Goal: Transaction & Acquisition: Purchase product/service

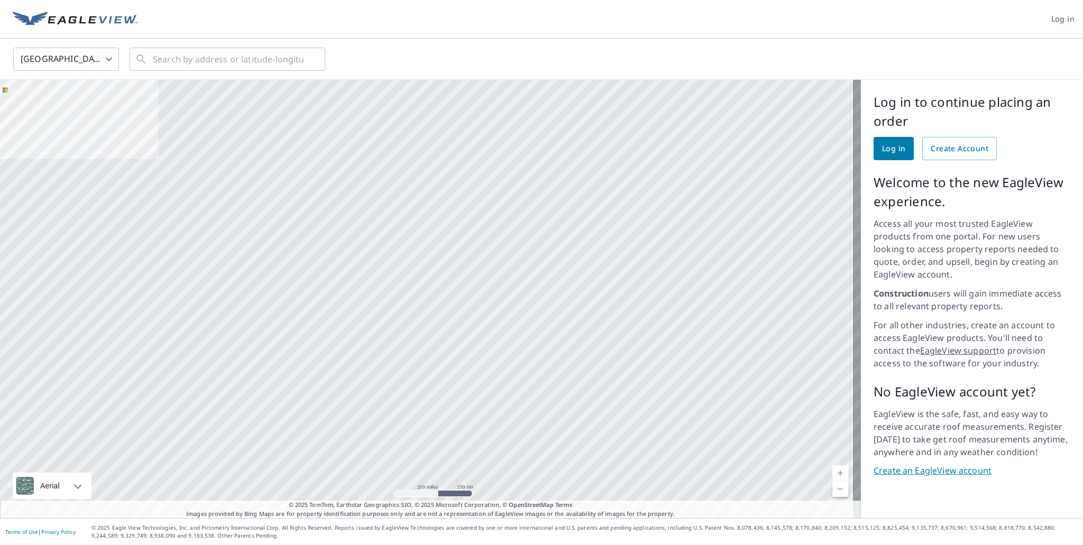
click at [884, 147] on span "Log in" at bounding box center [893, 148] width 23 height 13
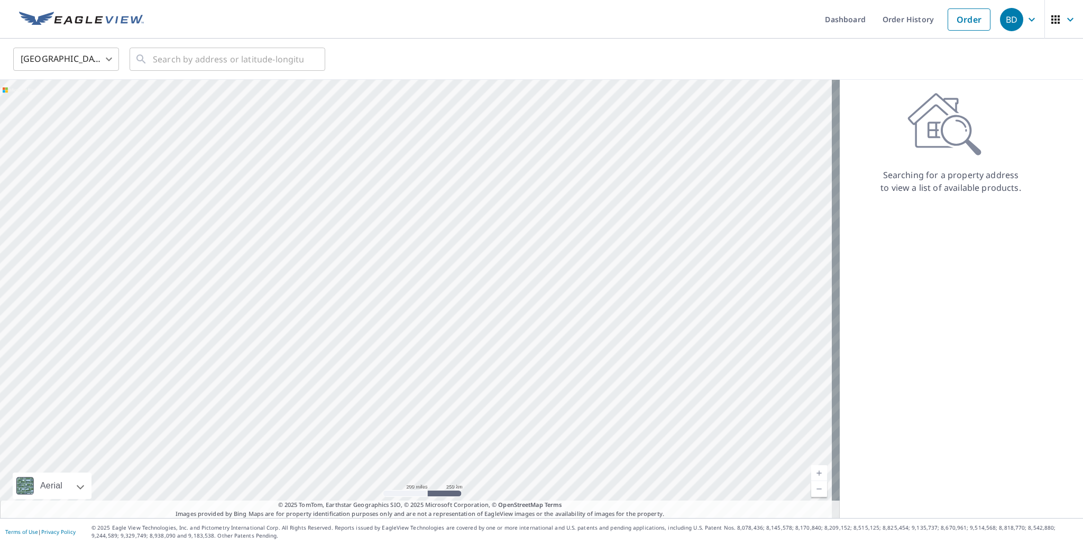
click at [1051, 21] on icon "button" at bounding box center [1055, 19] width 13 height 13
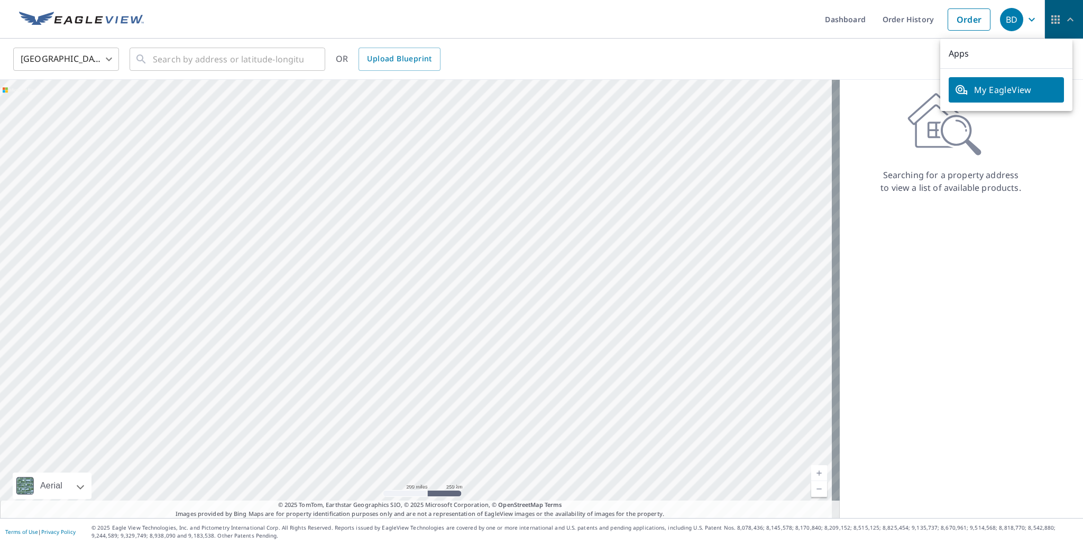
click at [1051, 21] on icon "button" at bounding box center [1055, 19] width 13 height 13
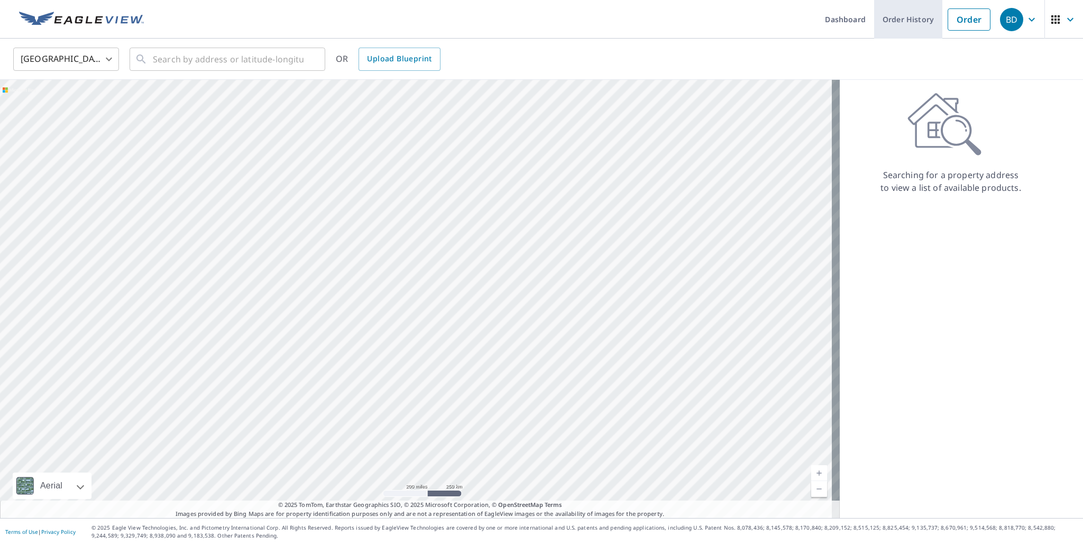
click at [905, 15] on link "Order History" at bounding box center [908, 19] width 68 height 39
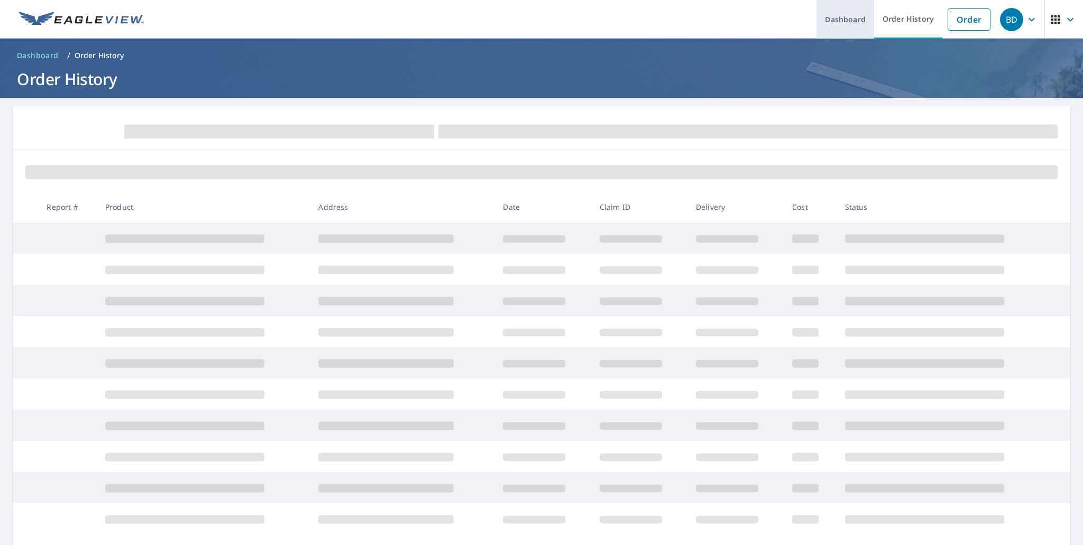
click at [839, 14] on link "Dashboard" at bounding box center [845, 19] width 58 height 39
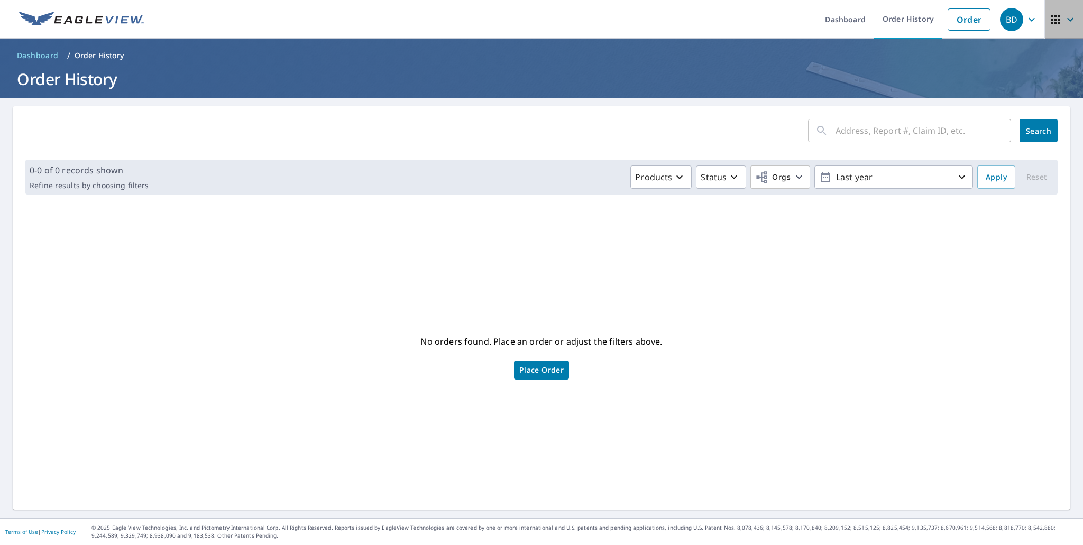
click at [1049, 21] on icon "button" at bounding box center [1055, 19] width 13 height 13
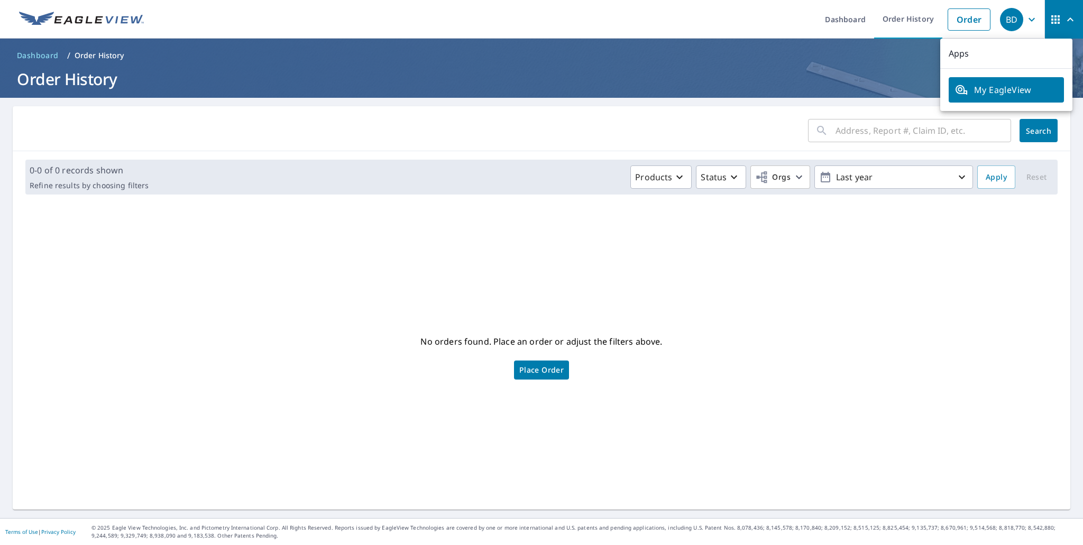
click at [1067, 18] on icon "button" at bounding box center [1070, 19] width 6 height 4
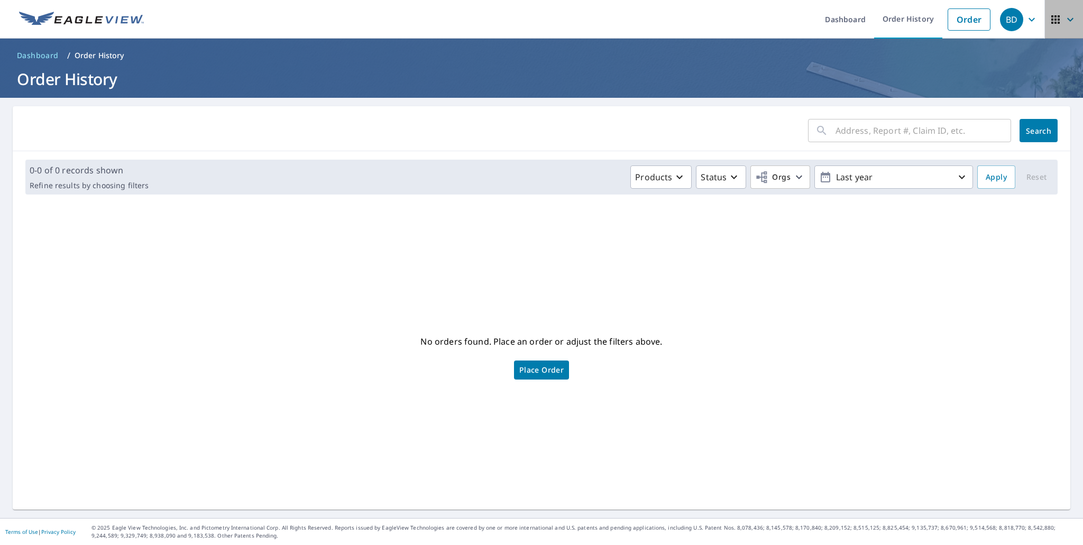
click at [1064, 18] on icon "button" at bounding box center [1070, 19] width 13 height 13
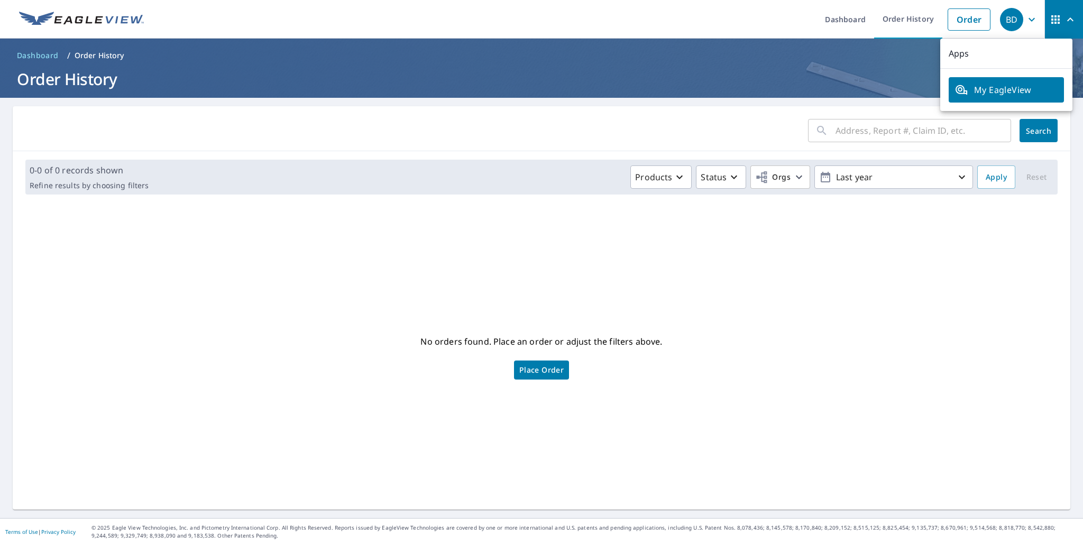
click at [1067, 18] on icon "button" at bounding box center [1070, 19] width 6 height 4
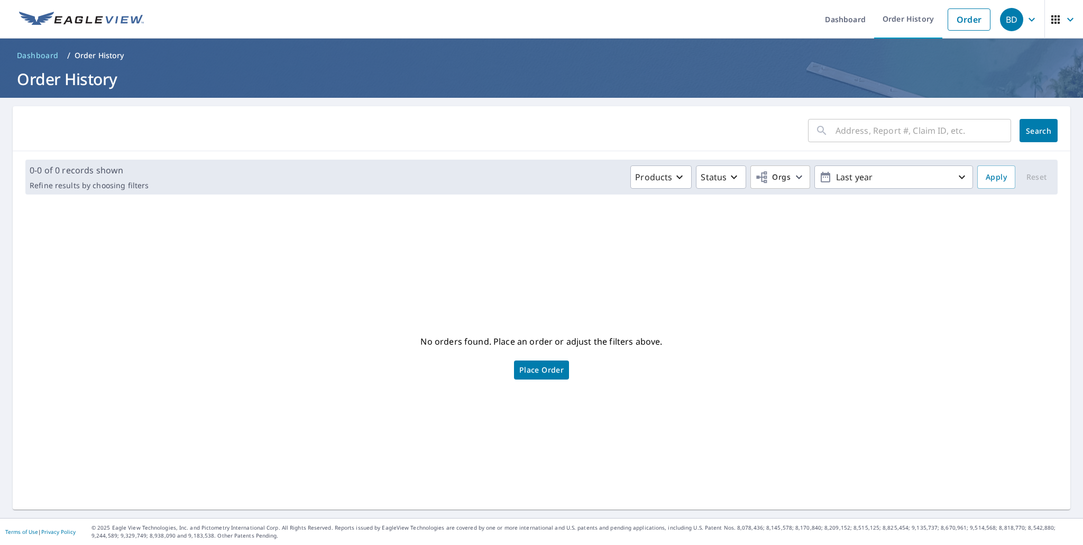
click at [1028, 19] on icon "button" at bounding box center [1031, 19] width 6 height 4
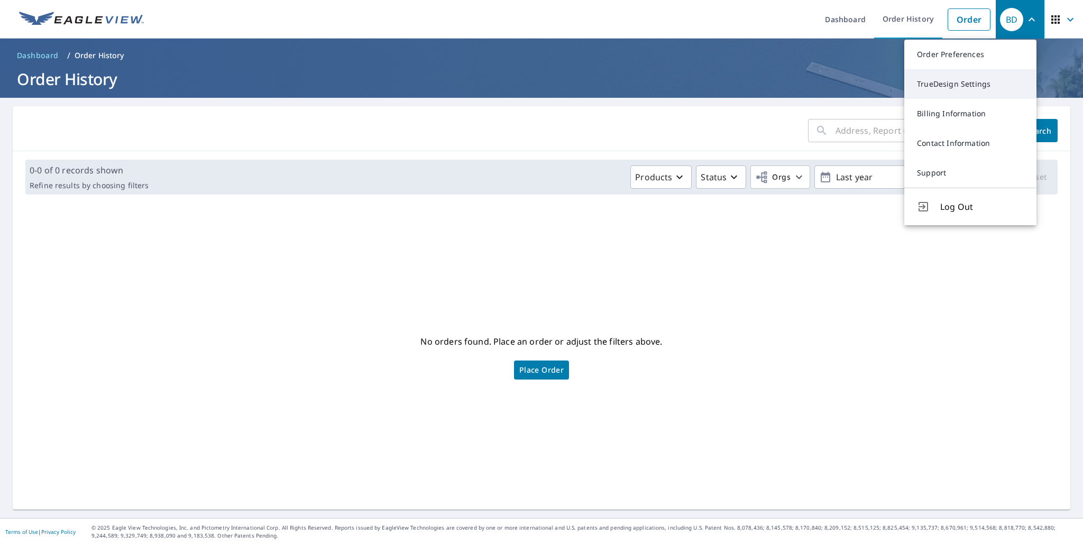
click at [968, 84] on link "TrueDesign Settings" at bounding box center [970, 84] width 132 height 30
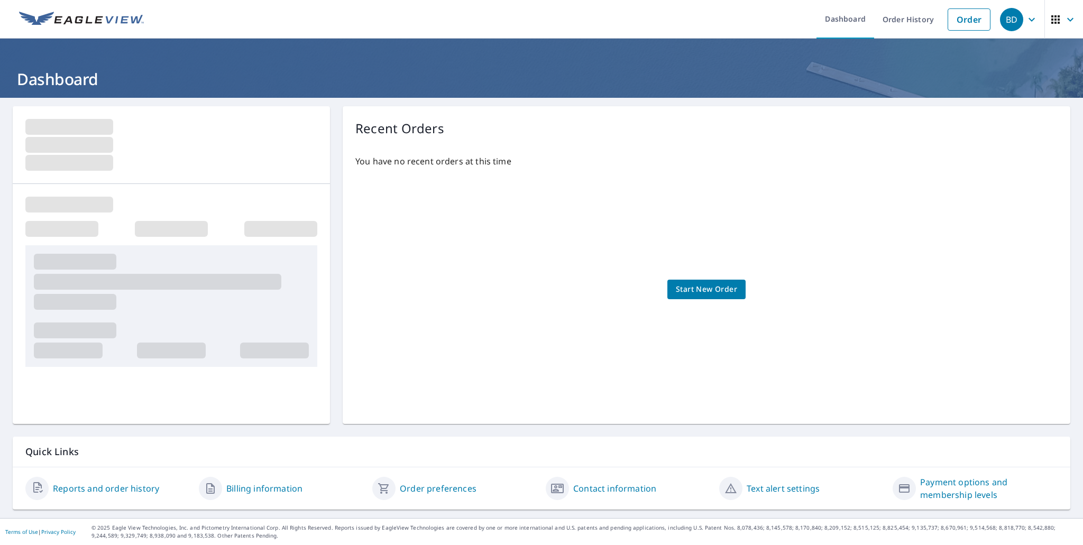
click at [707, 290] on span "Start New Order" at bounding box center [706, 289] width 61 height 13
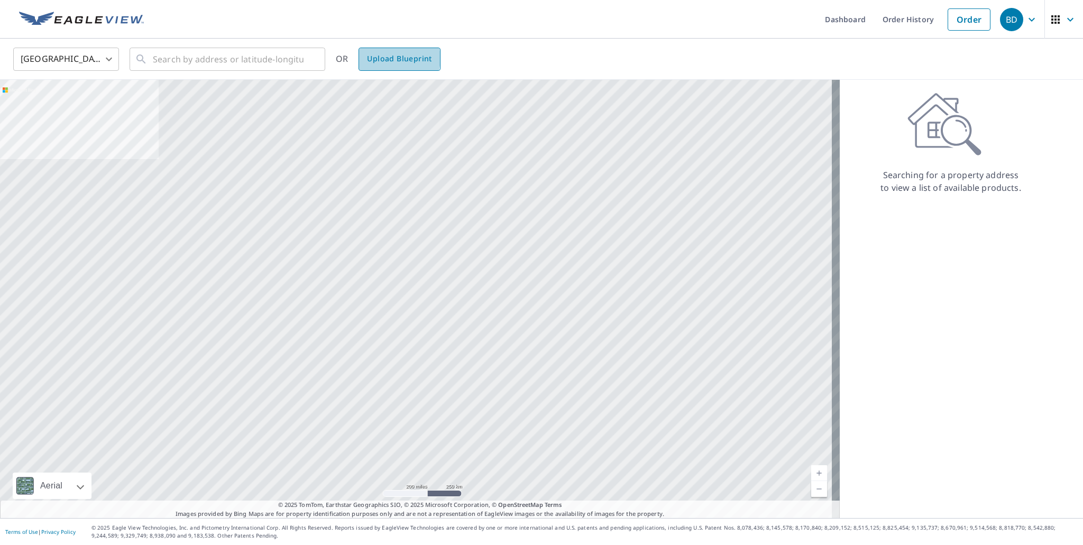
click at [391, 58] on span "Upload Blueprint" at bounding box center [399, 58] width 64 height 13
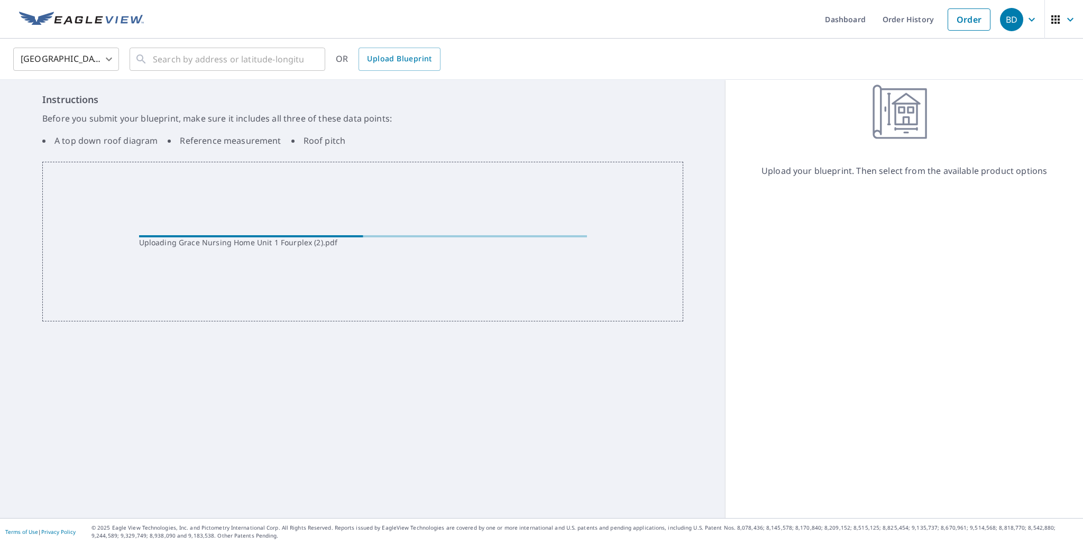
click at [414, 269] on div "Uploading Grace Nursing Home Unit 1 Fourplex (2).pdf" at bounding box center [362, 242] width 641 height 160
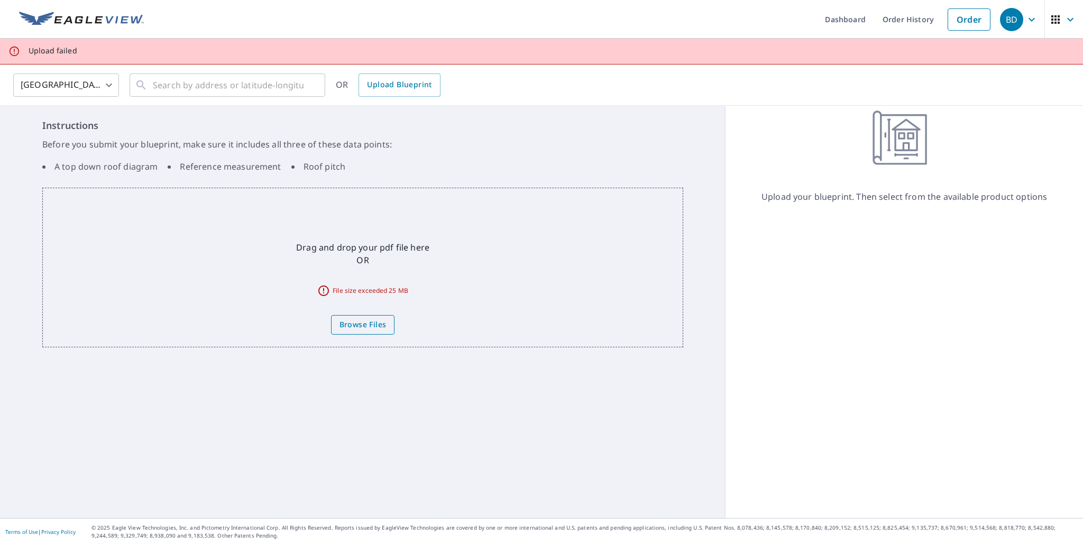
click at [353, 321] on span "Browse Files" at bounding box center [362, 324] width 47 height 13
click at [0, 0] on input "Browse Files" at bounding box center [0, 0] width 0 height 0
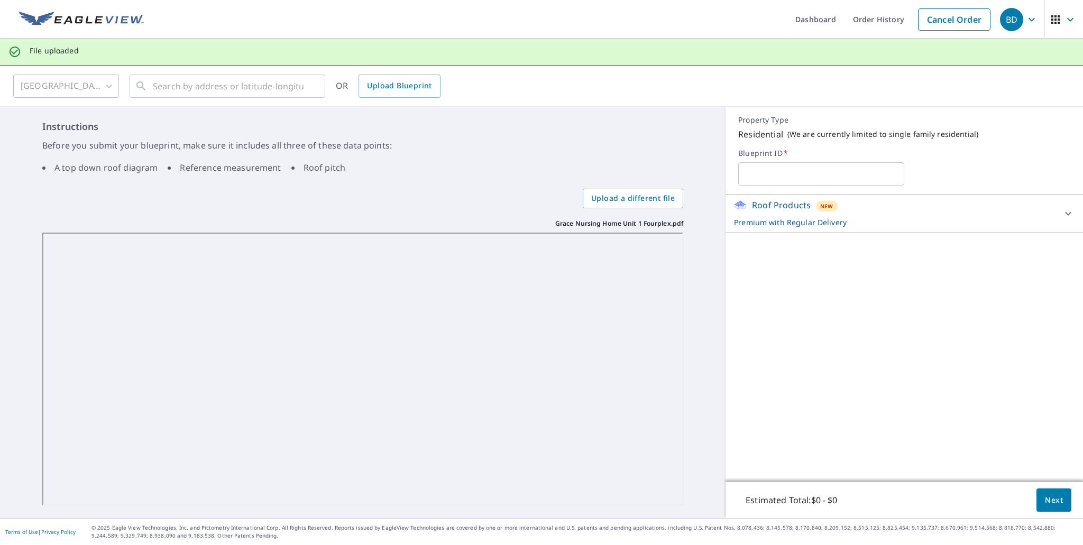
click at [1053, 496] on span "Next" at bounding box center [1054, 500] width 18 height 13
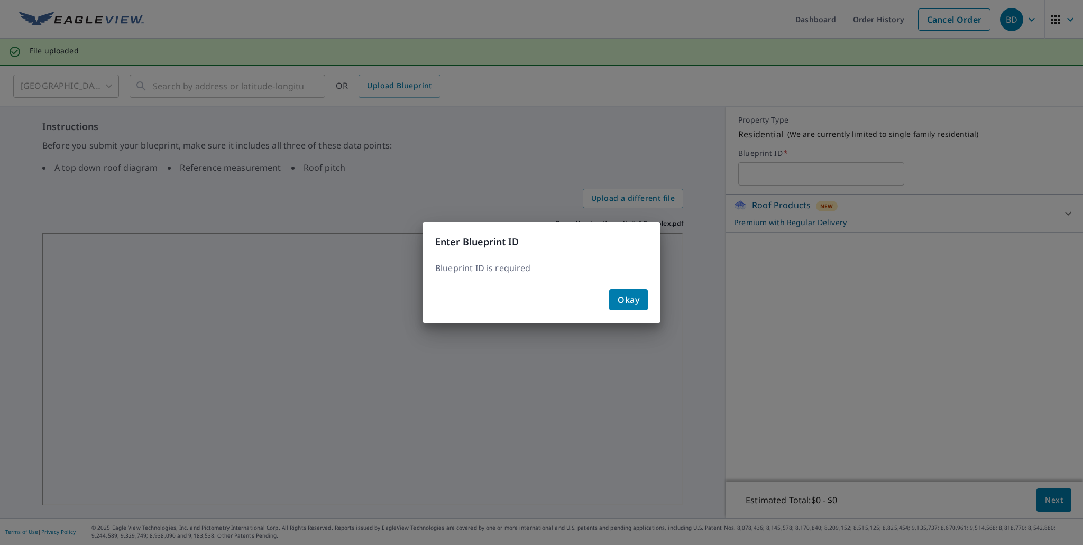
click at [627, 302] on span "Okay" at bounding box center [628, 299] width 22 height 15
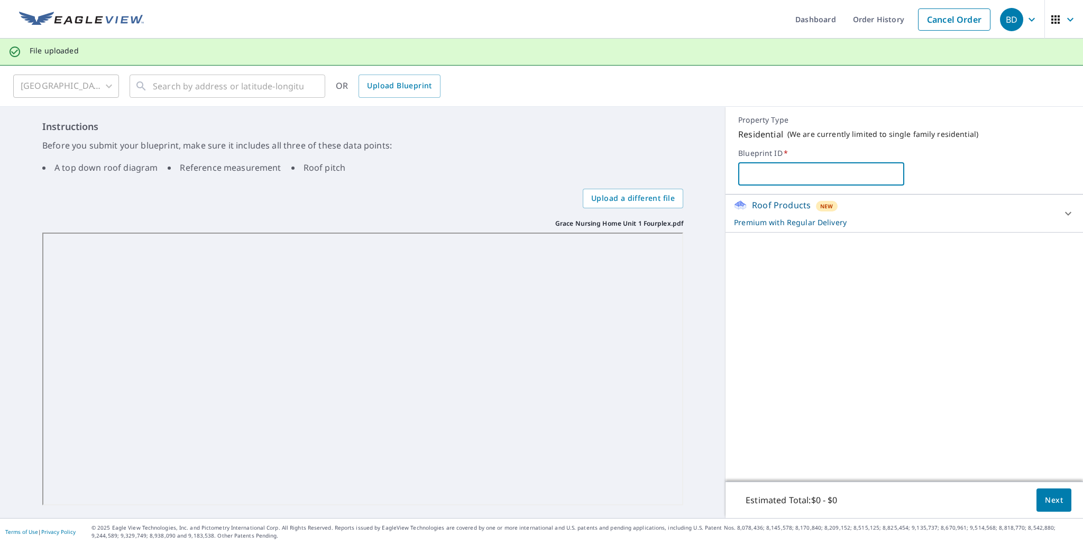
click at [771, 178] on input "text" at bounding box center [821, 174] width 166 height 30
drag, startPoint x: 789, startPoint y: 177, endPoint x: 796, endPoint y: 177, distance: 6.9
click at [789, 177] on input "text" at bounding box center [821, 174] width 166 height 30
type input "Grace Home"
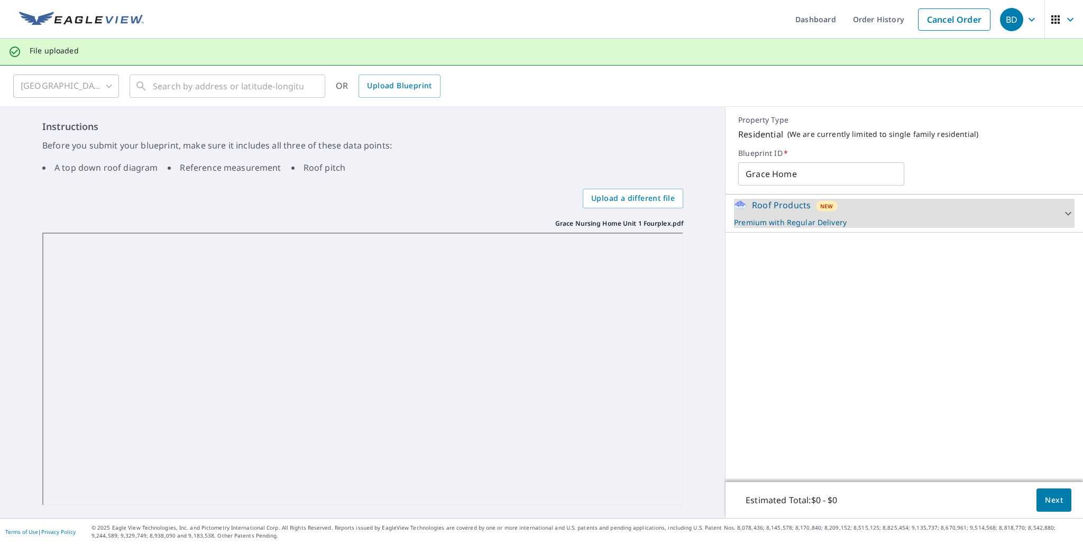
click at [1045, 494] on span "Next" at bounding box center [1054, 500] width 18 height 13
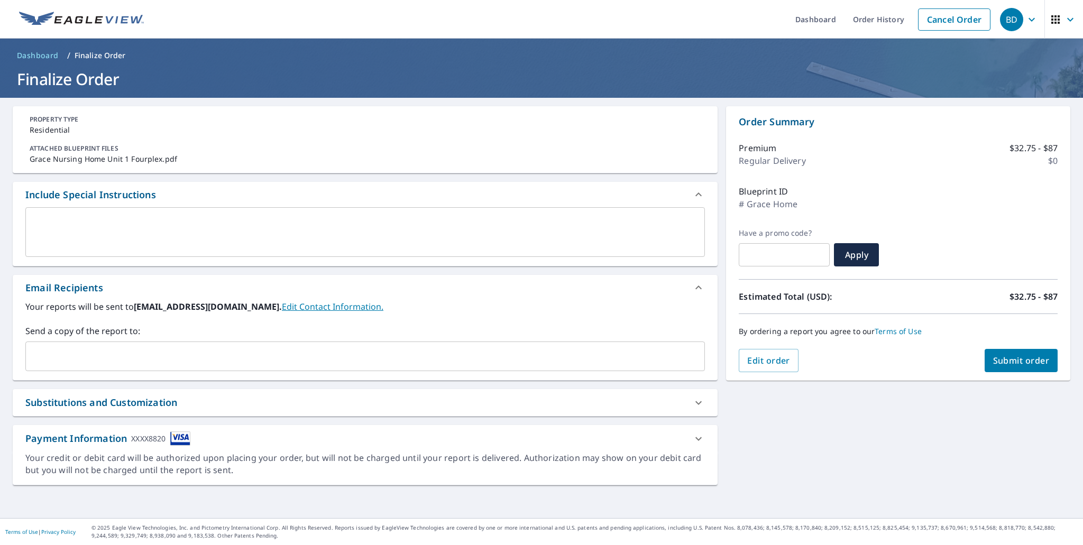
click at [692, 437] on icon at bounding box center [698, 438] width 13 height 13
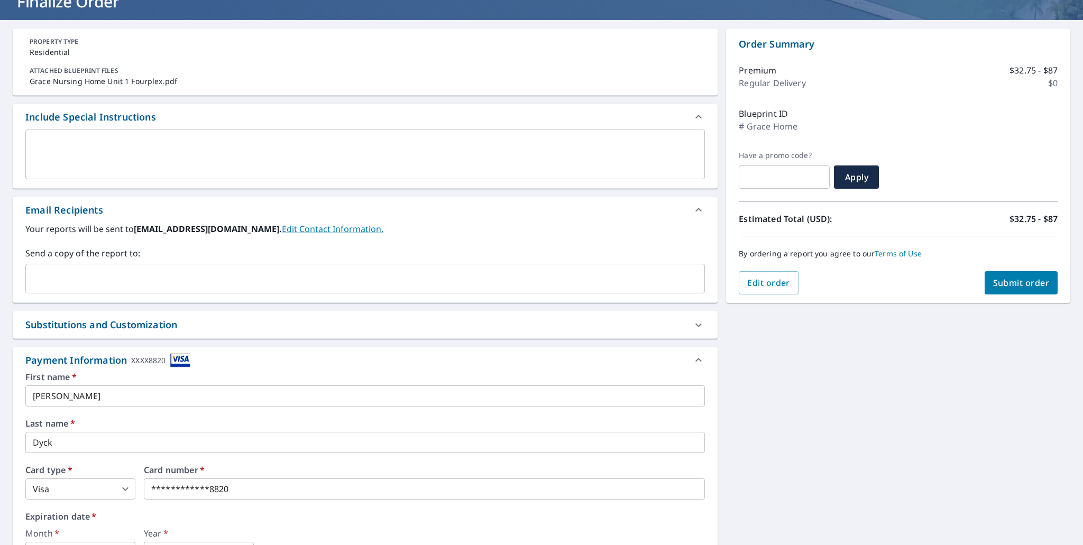
scroll to position [207, 0]
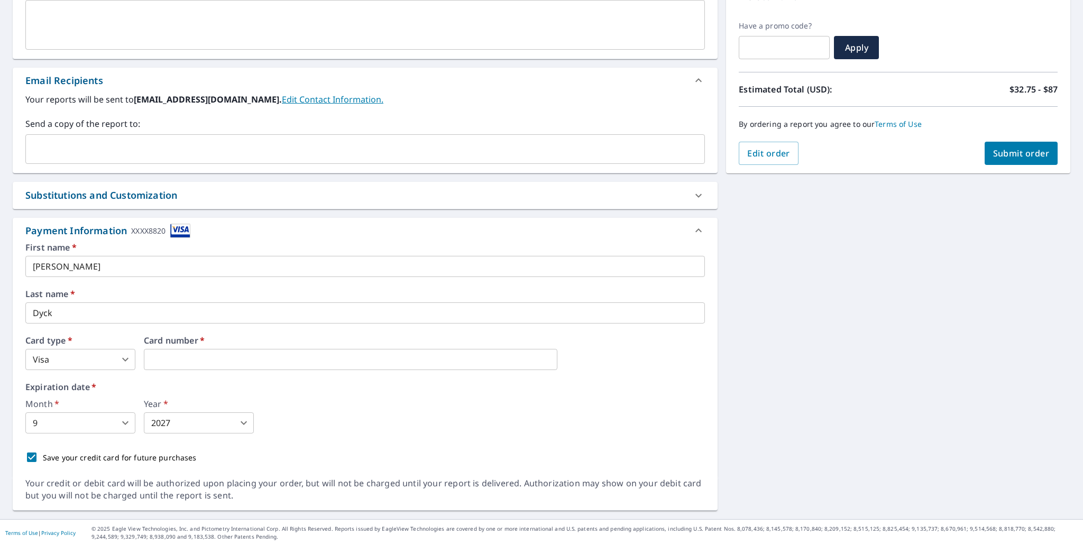
click at [998, 149] on span "Submit order" at bounding box center [1021, 153] width 57 height 12
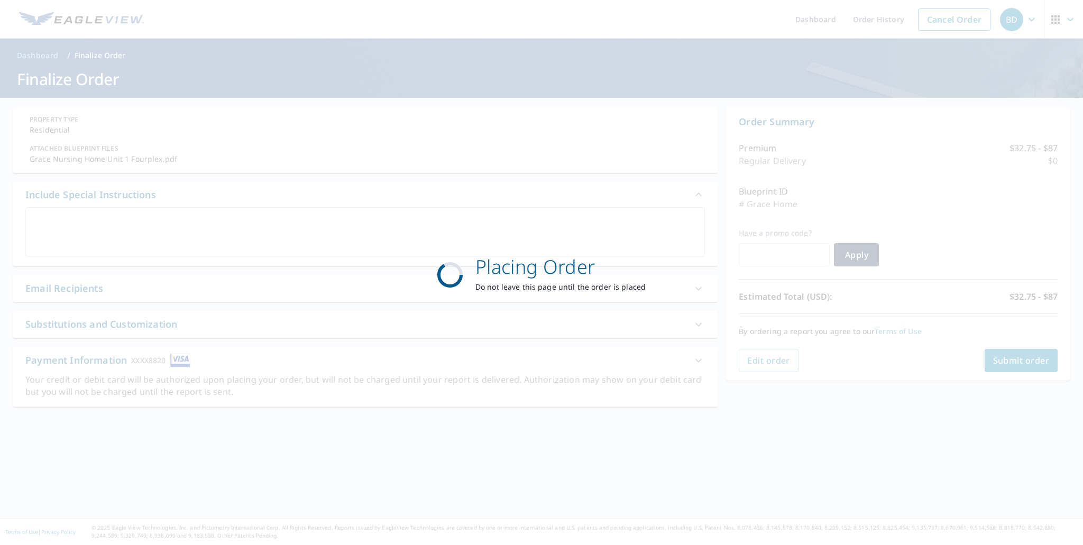
scroll to position [0, 0]
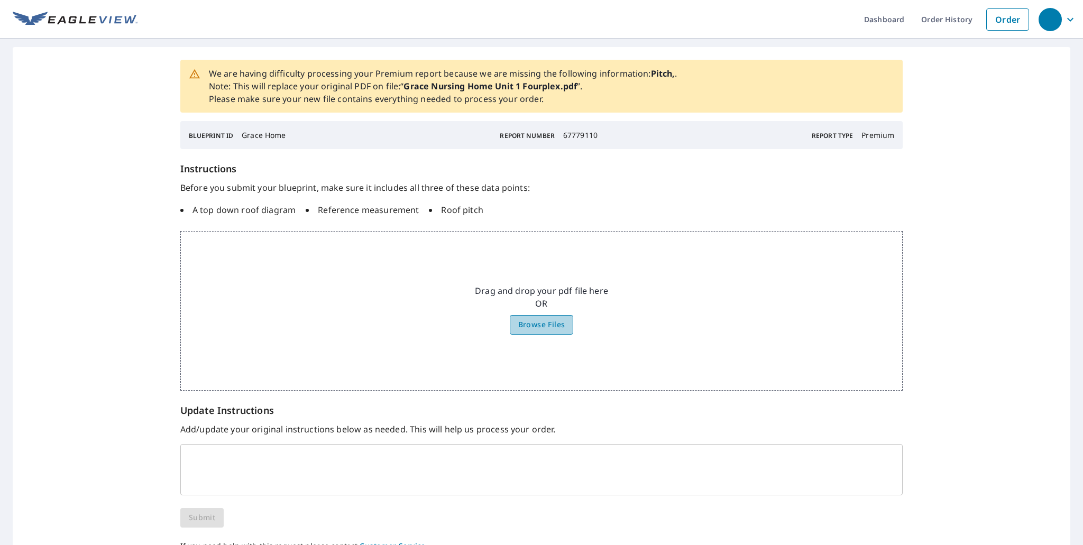
click at [546, 324] on span "Browse Files" at bounding box center [541, 324] width 47 height 13
click at [0, 0] on input "Browse Files" at bounding box center [0, 0] width 0 height 0
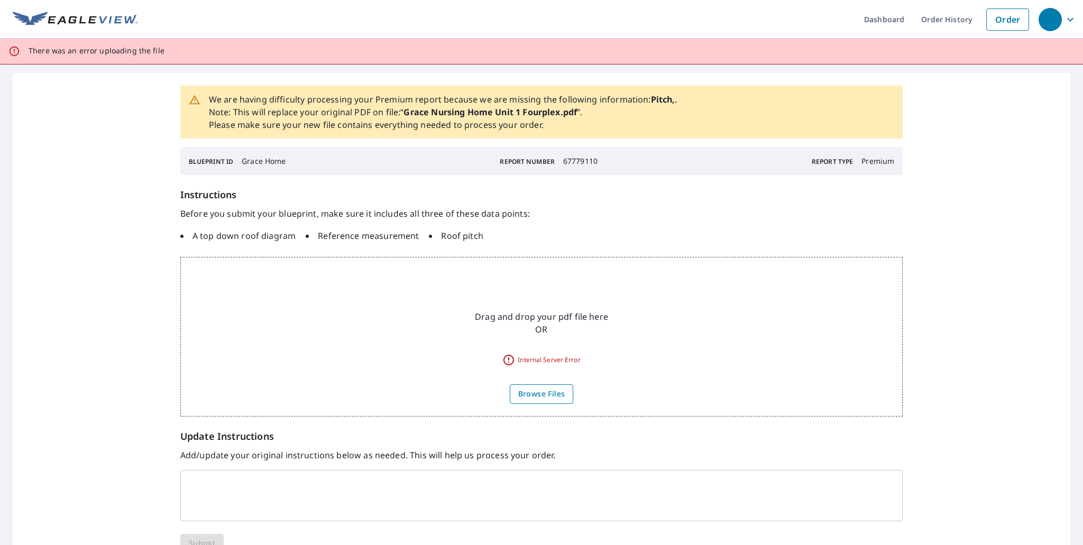
click at [541, 393] on span "Browse Files" at bounding box center [541, 393] width 47 height 13
click at [0, 0] on input "Browse Files" at bounding box center [0, 0] width 0 height 0
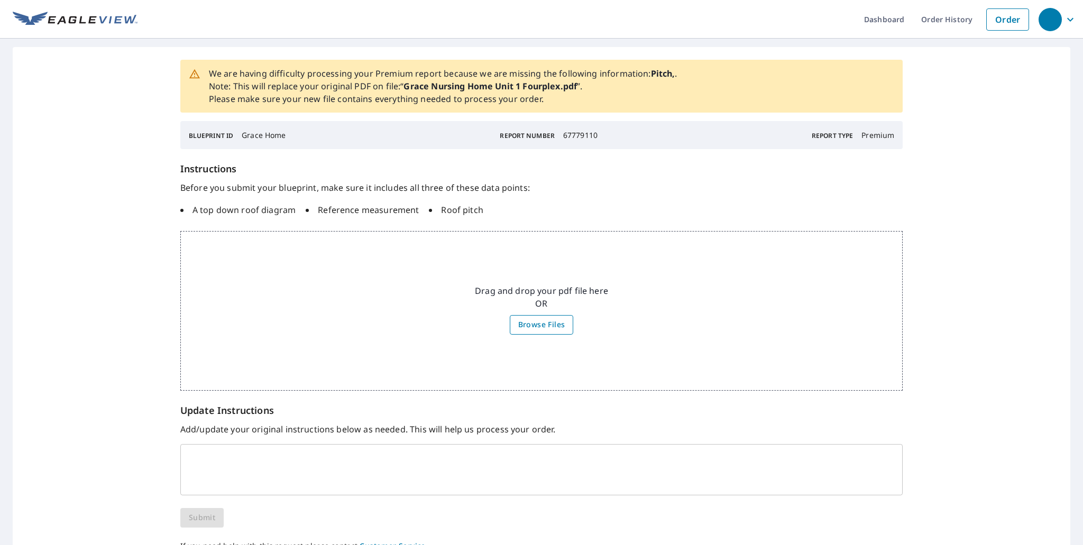
click at [541, 319] on span "Browse Files" at bounding box center [541, 324] width 47 height 13
click at [0, 0] on input "Browse Files" at bounding box center [0, 0] width 0 height 0
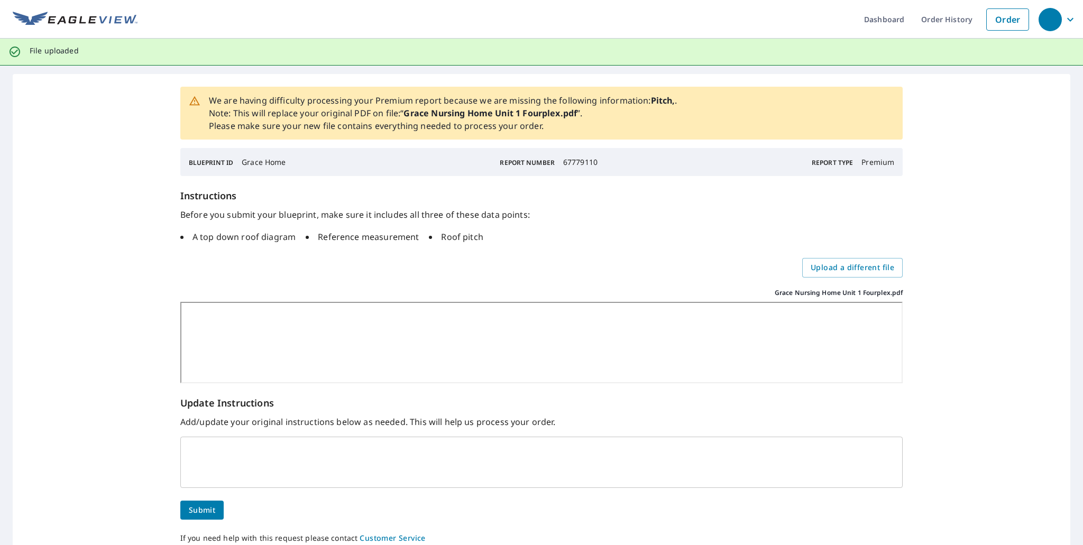
click at [207, 511] on span "Submit" at bounding box center [202, 510] width 26 height 13
